Goal: Find specific page/section: Find specific page/section

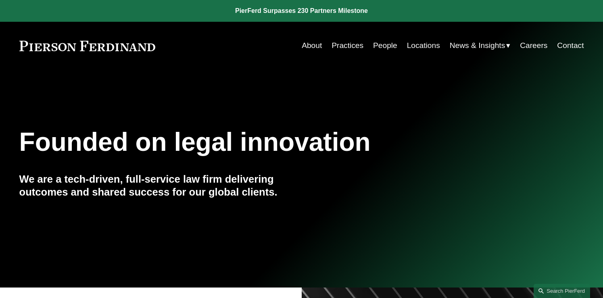
click at [391, 42] on link "People" at bounding box center [385, 45] width 24 height 15
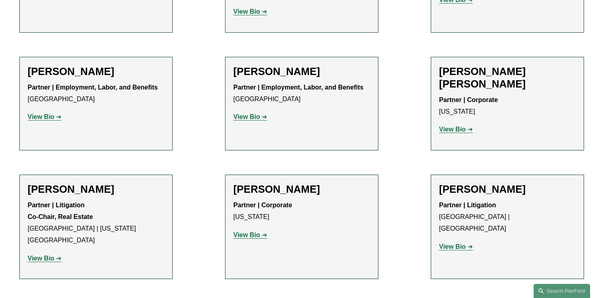
scroll to position [4635, 0]
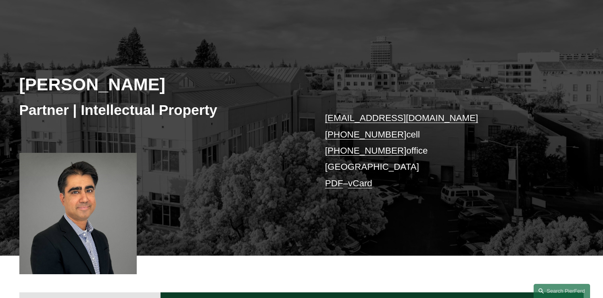
scroll to position [80, 0]
